Goal: Information Seeking & Learning: Check status

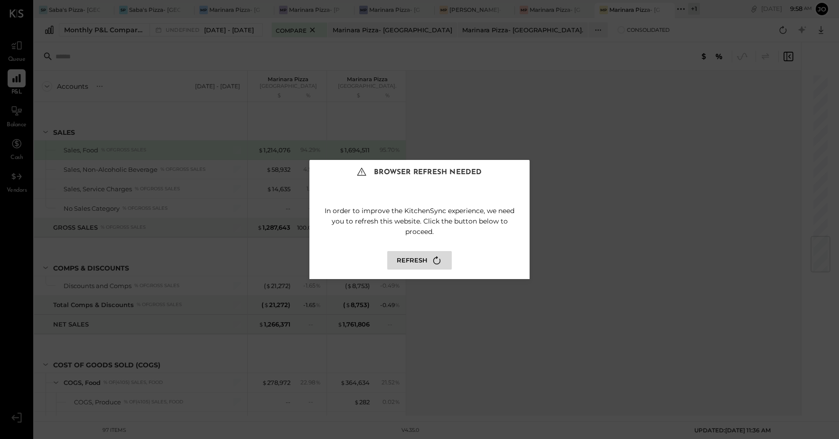
scroll to position [1399, 0]
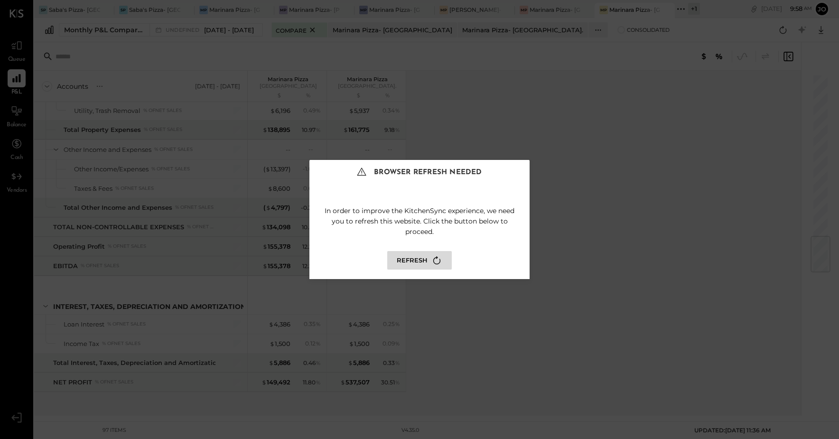
click at [419, 263] on button "Refresh" at bounding box center [419, 260] width 65 height 19
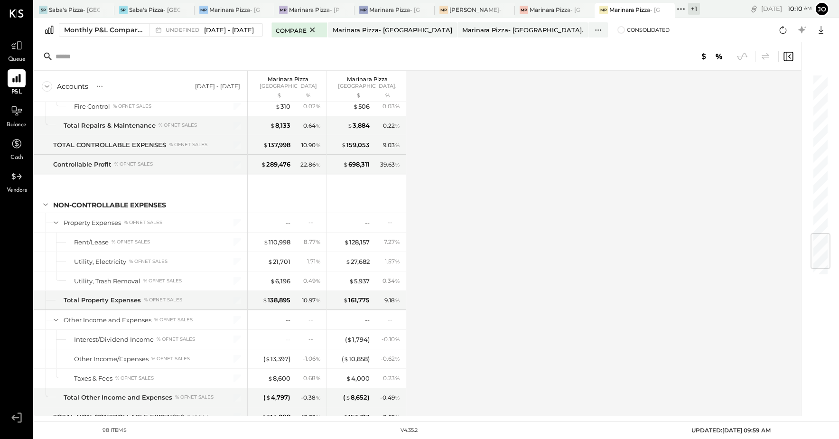
scroll to position [1419, 0]
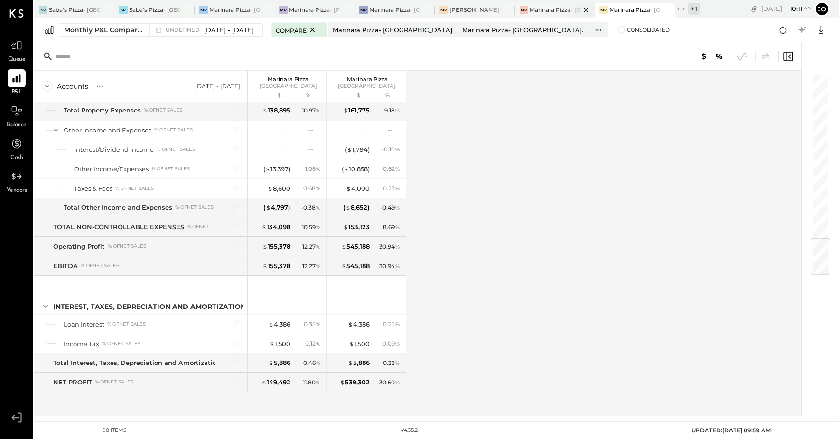
click at [553, 8] on div "Marinara Pizza- [GEOGRAPHIC_DATA]." at bounding box center [555, 10] width 51 height 8
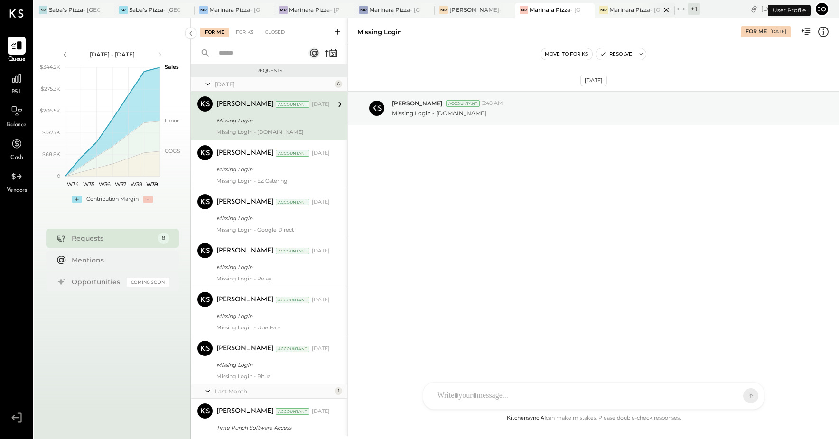
click at [617, 9] on div "Marinara Pizza- [GEOGRAPHIC_DATA]" at bounding box center [634, 10] width 51 height 8
